Goal: Communication & Community: Participate in discussion

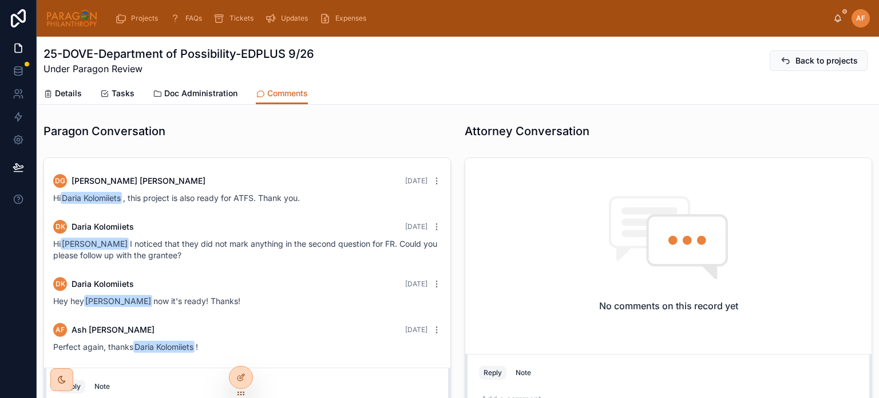
scroll to position [632, 0]
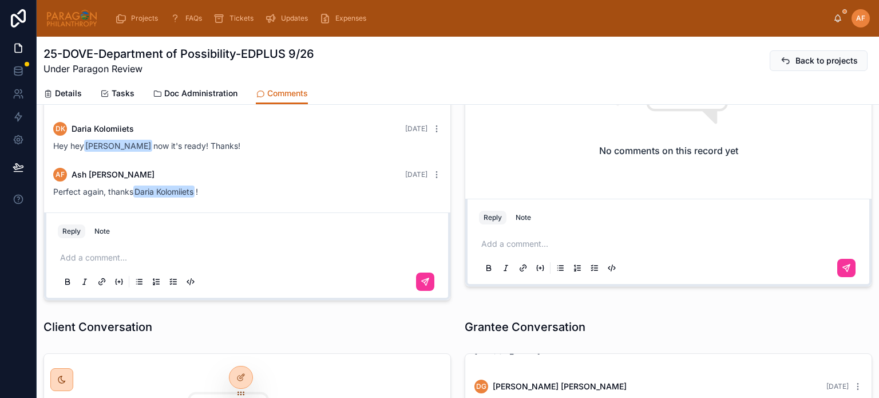
click at [141, 19] on span "Projects" at bounding box center [144, 18] width 27 height 9
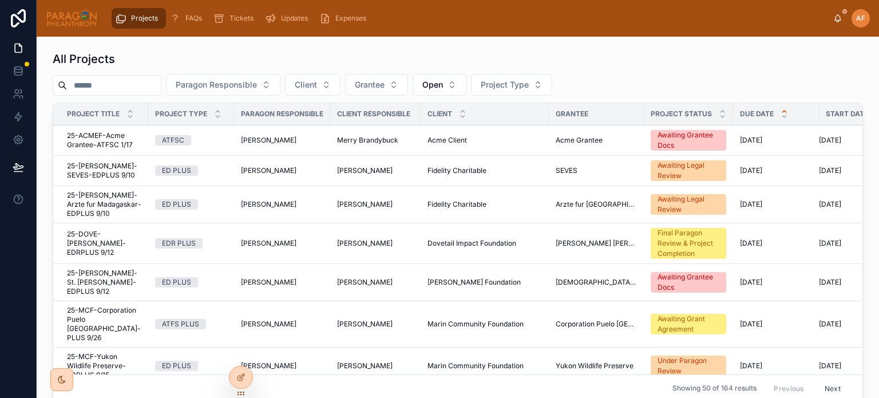
click at [145, 82] on input "text" at bounding box center [114, 85] width 94 height 16
type input "****"
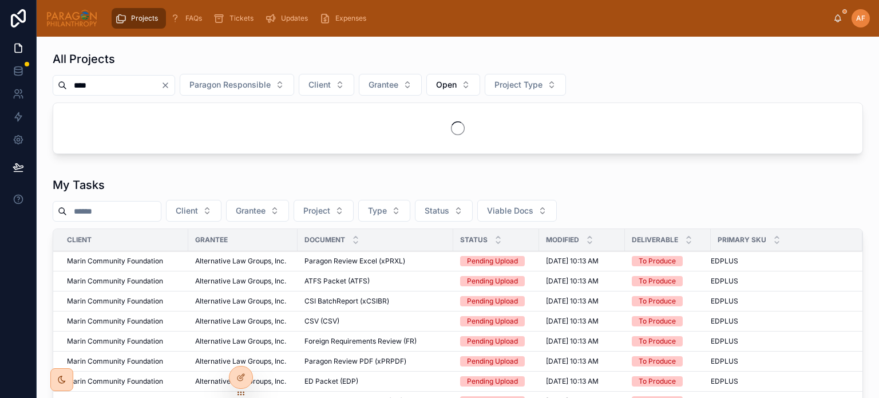
click at [145, 81] on input "****" at bounding box center [114, 85] width 94 height 16
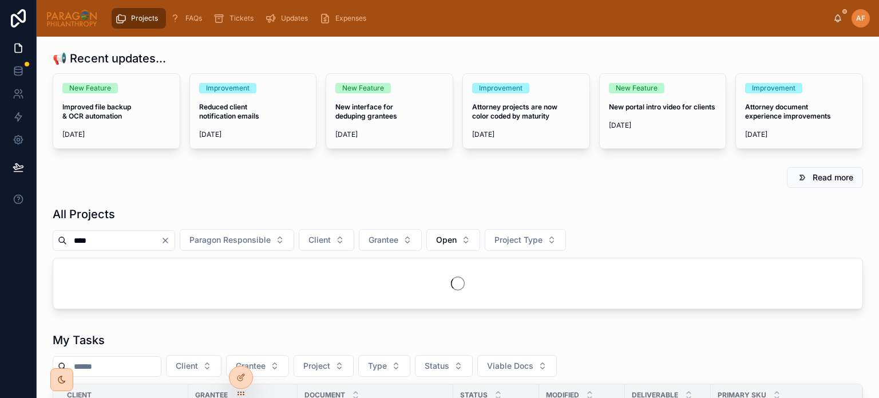
drag, startPoint x: 142, startPoint y: 17, endPoint x: 121, endPoint y: 3, distance: 25.2
click at [142, 17] on span "Projects" at bounding box center [144, 18] width 27 height 9
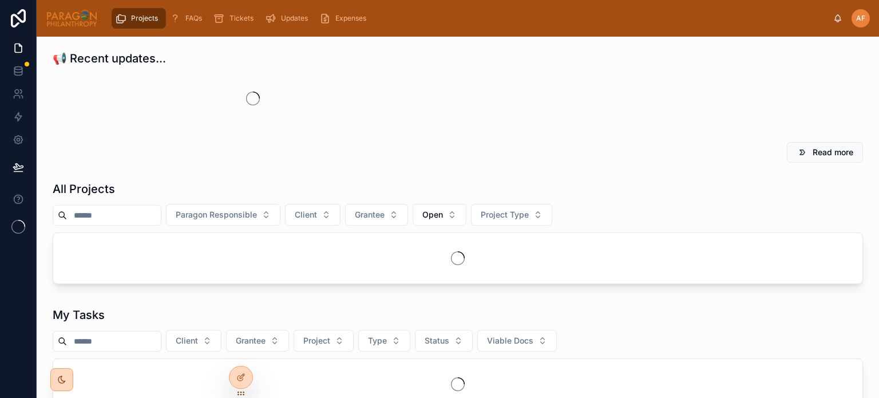
click at [110, 212] on input "text" at bounding box center [114, 215] width 94 height 16
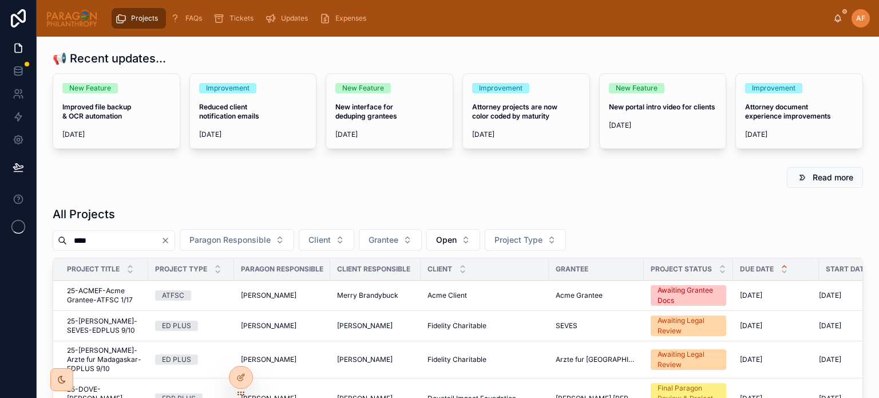
type input "****"
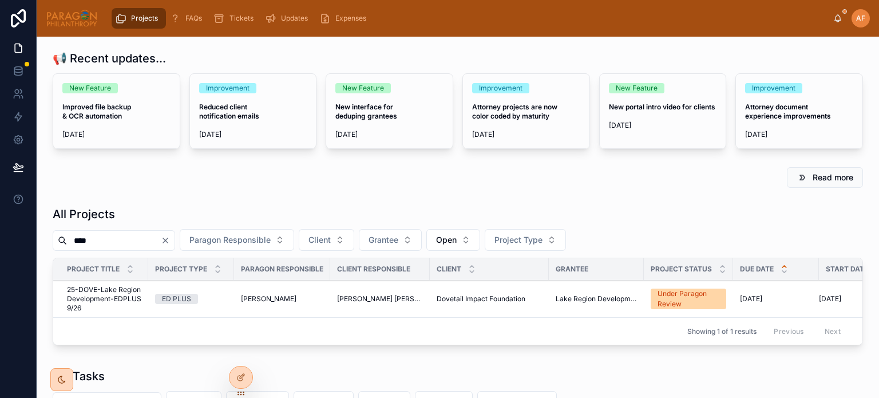
click at [214, 298] on div "ED PLUS" at bounding box center [191, 299] width 72 height 10
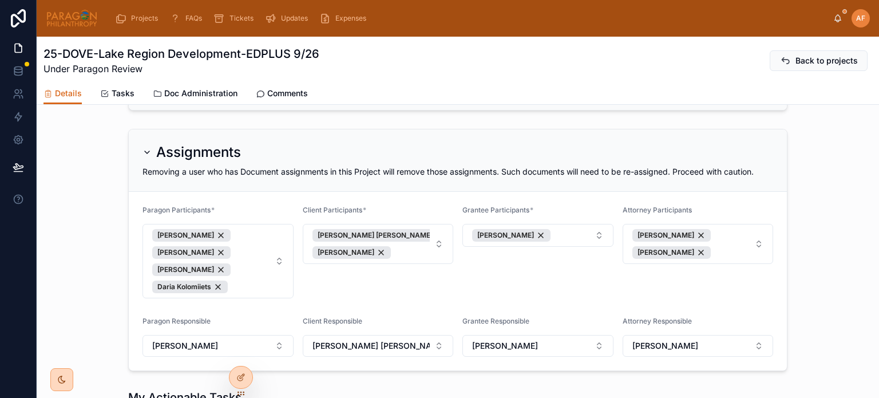
scroll to position [229, 0]
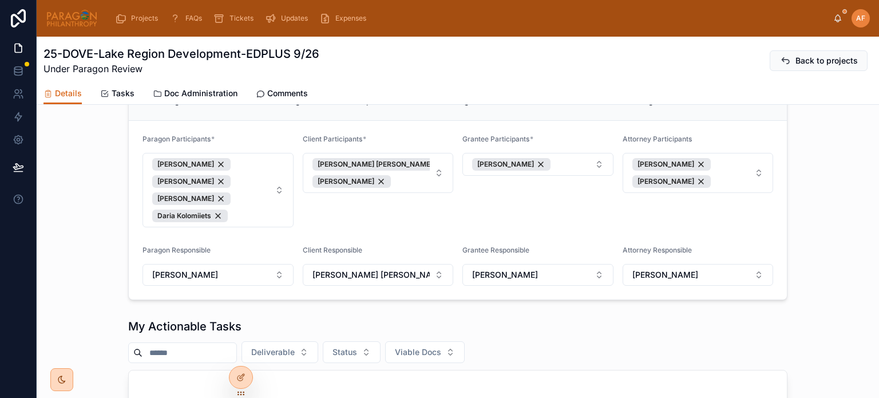
click at [288, 89] on span "Comments" at bounding box center [287, 93] width 41 height 11
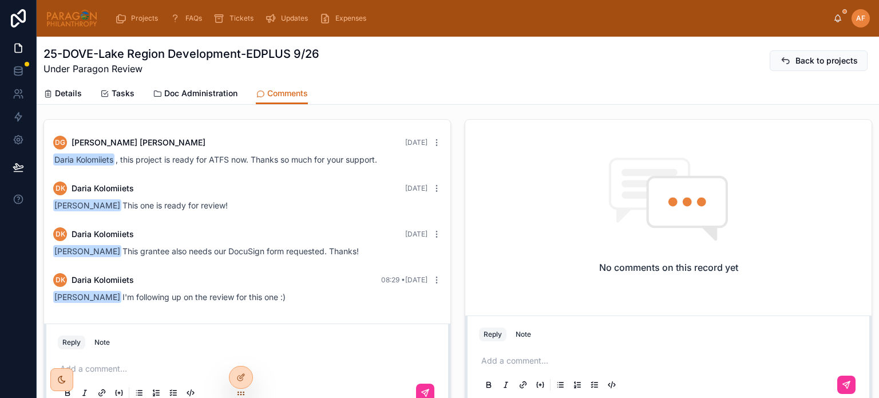
scroll to position [57, 0]
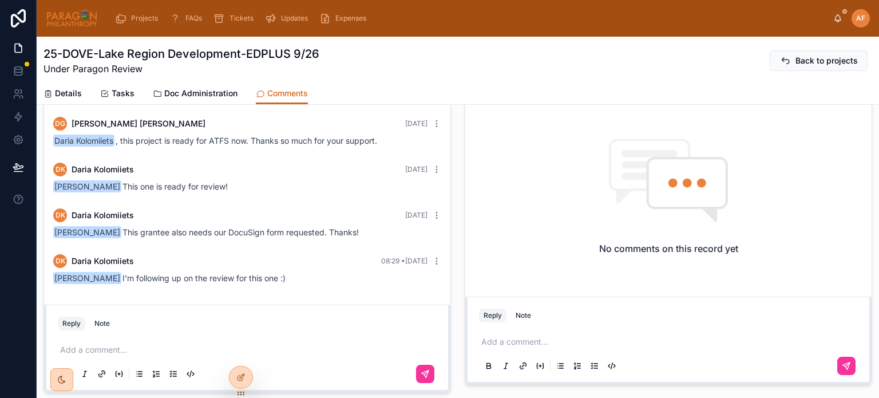
click at [176, 311] on div "Reply Note Add a comment..." at bounding box center [247, 348] width 406 height 88
drag, startPoint x: 175, startPoint y: 318, endPoint x: 173, endPoint y: 329, distance: 11.6
click at [174, 320] on div "Reply Note" at bounding box center [247, 323] width 393 height 18
click at [171, 346] on p at bounding box center [249, 349] width 379 height 11
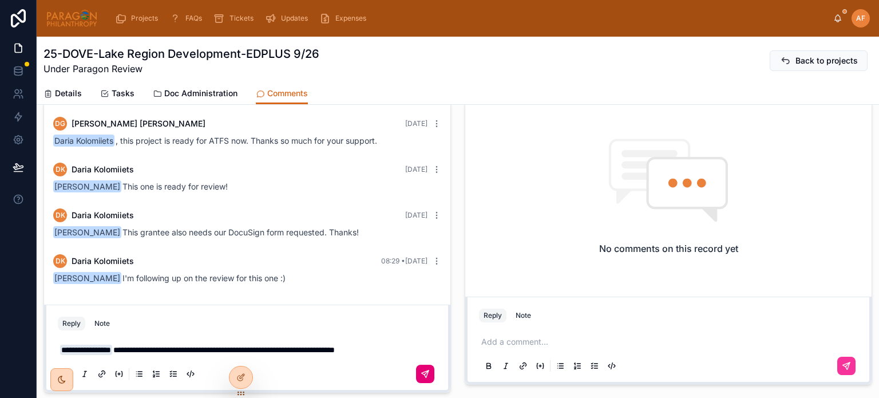
click at [422, 378] on button at bounding box center [425, 374] width 18 height 18
